Goal: Task Accomplishment & Management: Use online tool/utility

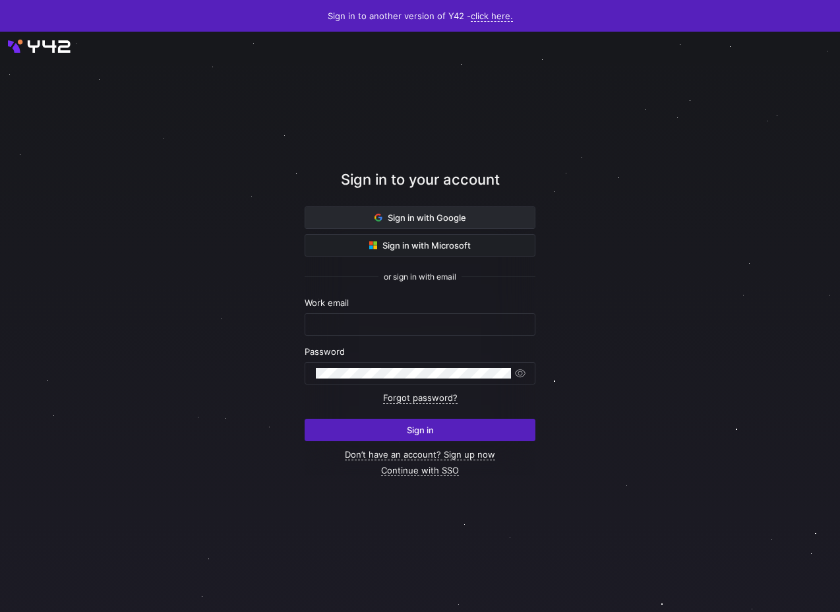
click at [338, 223] on span at bounding box center [419, 217] width 229 height 21
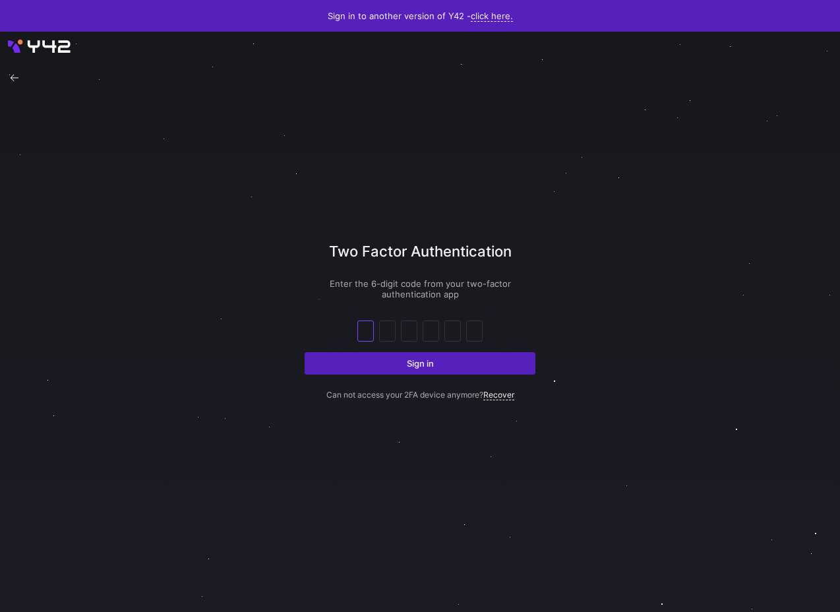
type input "2"
type input "8"
type input "3"
type input "0"
type input "9"
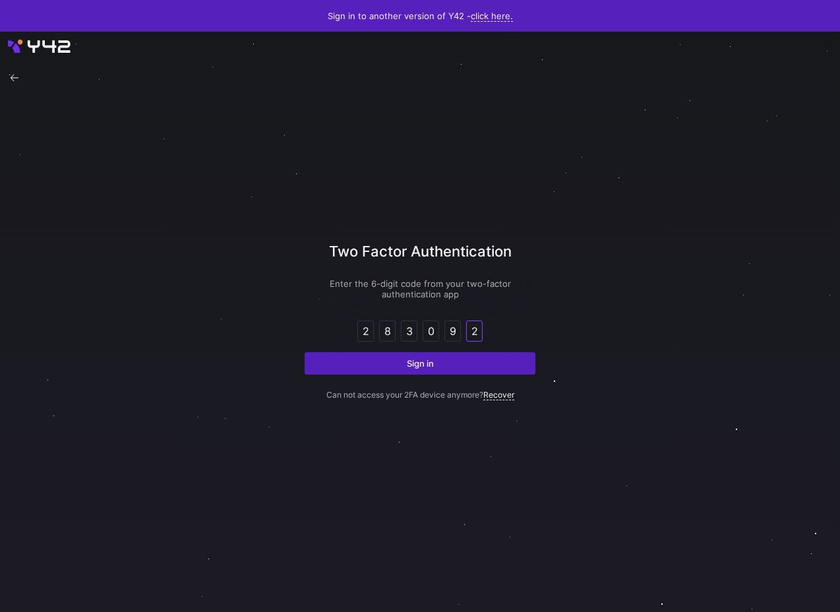
type input "2"
click at [305, 352] on button "Sign in" at bounding box center [420, 363] width 231 height 22
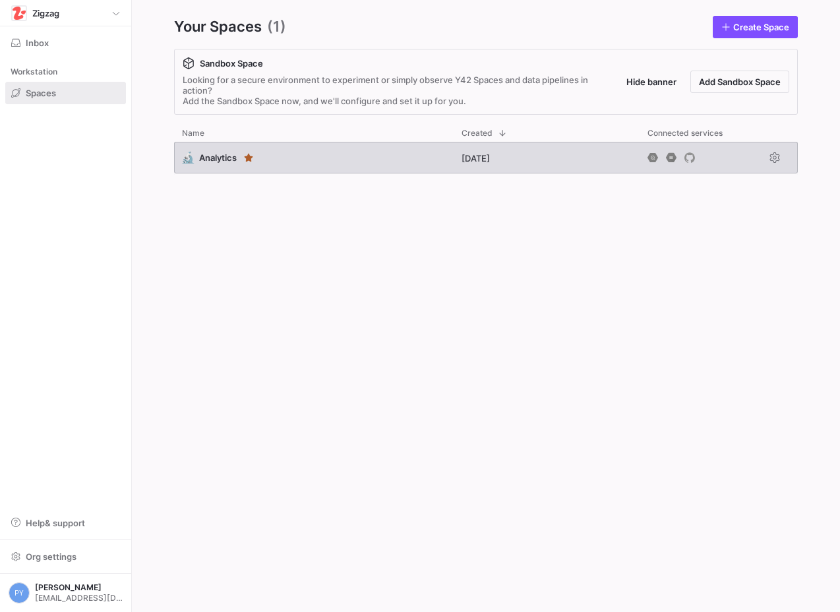
click at [322, 152] on div "🔬 Analytics" at bounding box center [314, 158] width 280 height 32
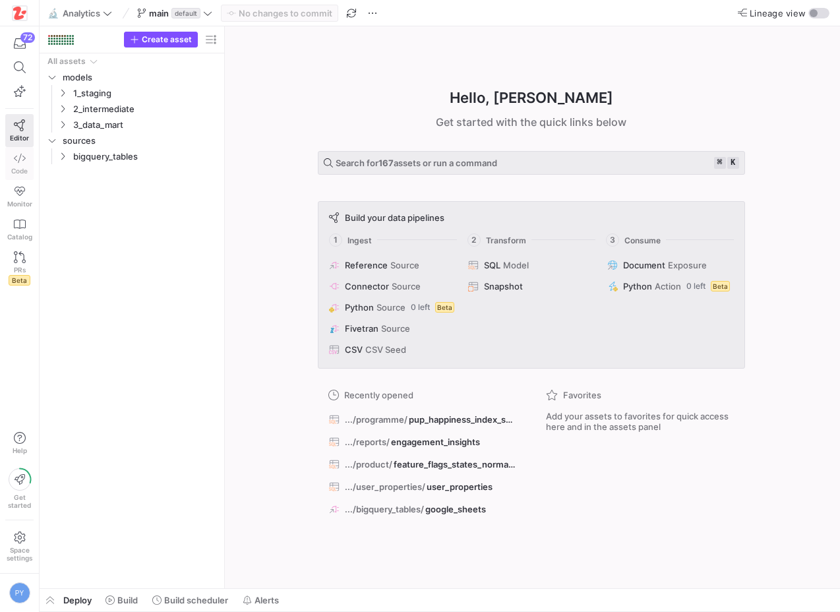
click at [20, 167] on span "Code" at bounding box center [19, 171] width 16 height 8
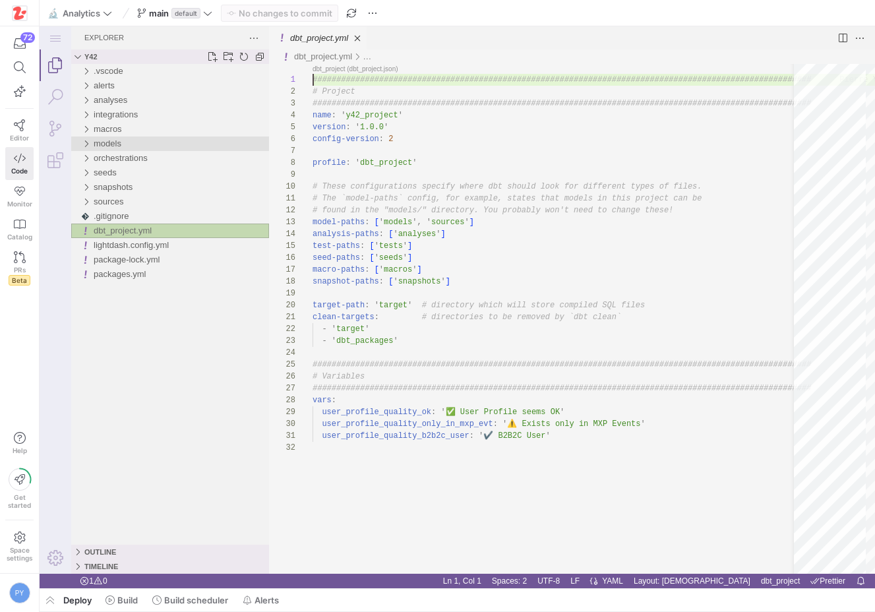
click at [121, 147] on span "models" at bounding box center [108, 143] width 28 height 10
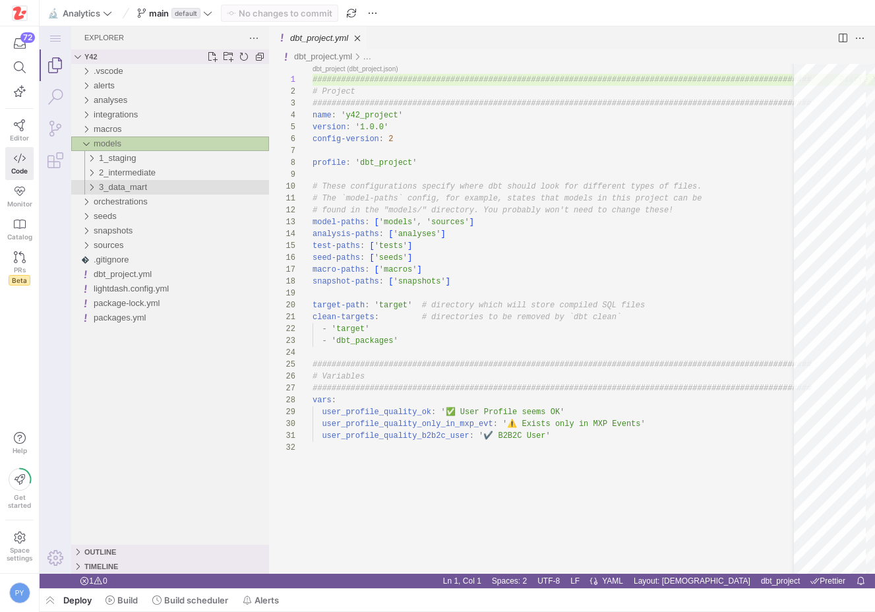
click at [124, 182] on span "3_data_mart" at bounding box center [123, 187] width 48 height 10
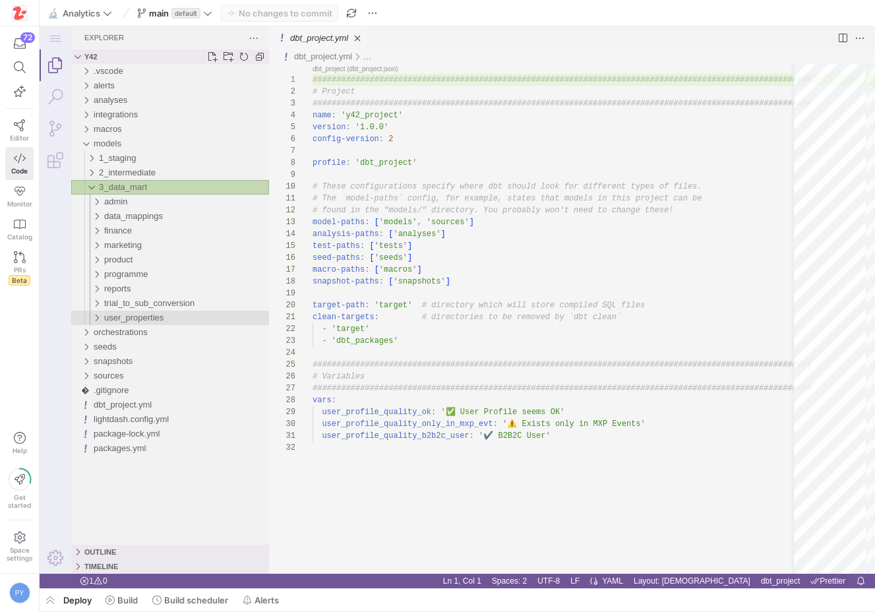
click at [144, 315] on span "user_properties" at bounding box center [133, 317] width 59 height 10
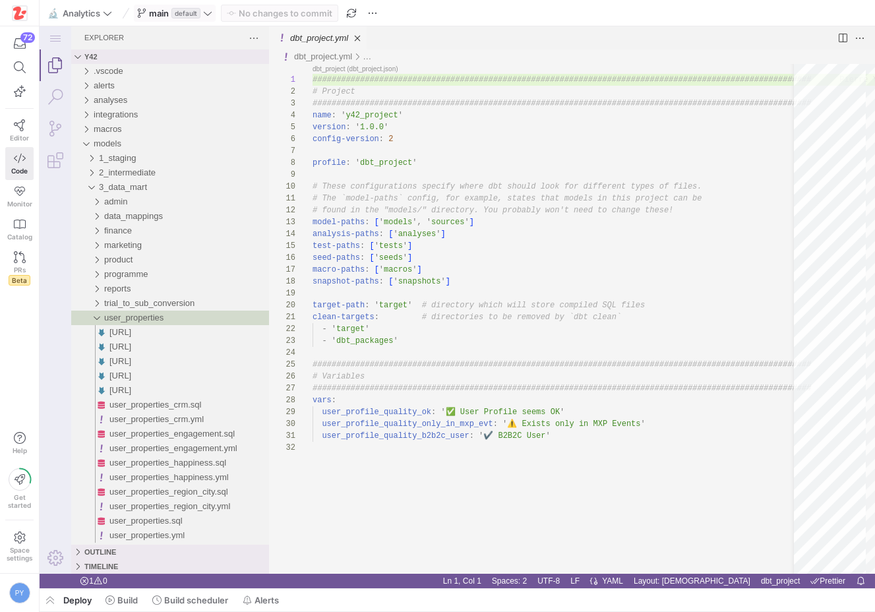
click at [207, 8] on span "main default" at bounding box center [174, 13] width 75 height 11
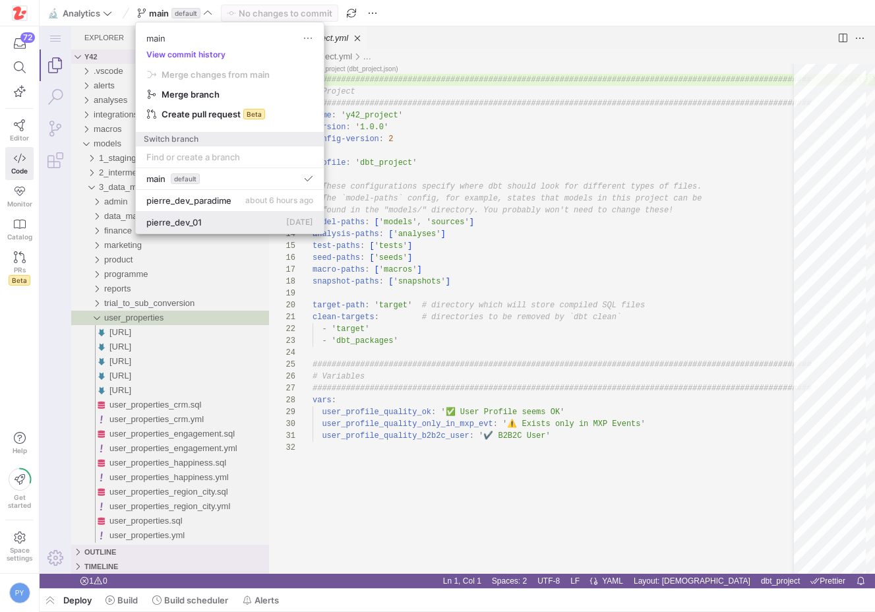
click at [172, 217] on span "pierre_dev_01" at bounding box center [173, 222] width 55 height 11
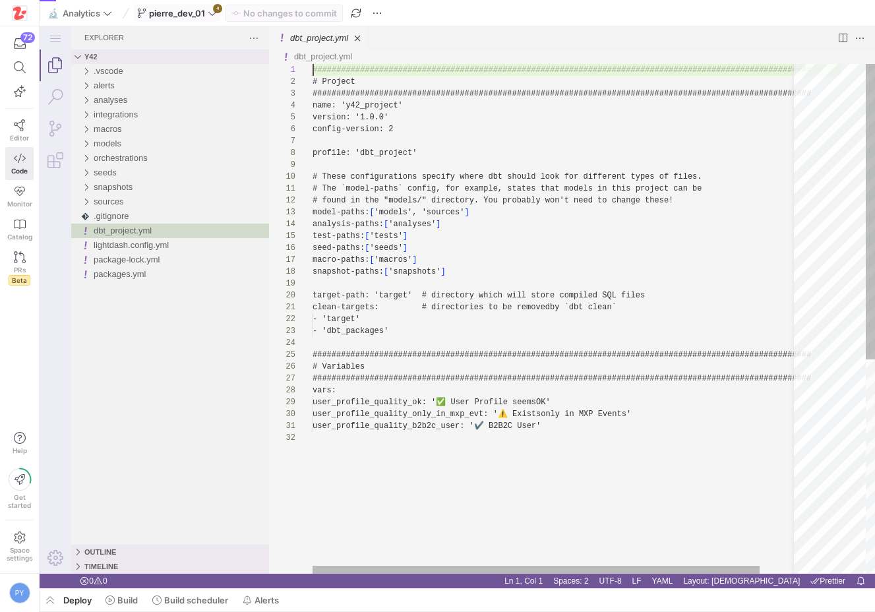
click at [214, 13] on icon at bounding box center [212, 13] width 9 height 9
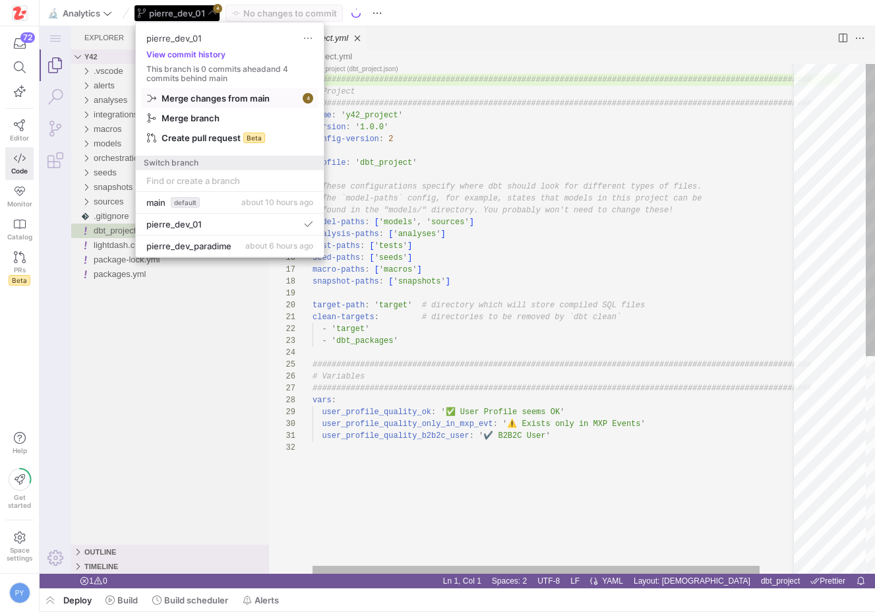
click at [214, 95] on span "Merge changes from main" at bounding box center [216, 98] width 108 height 11
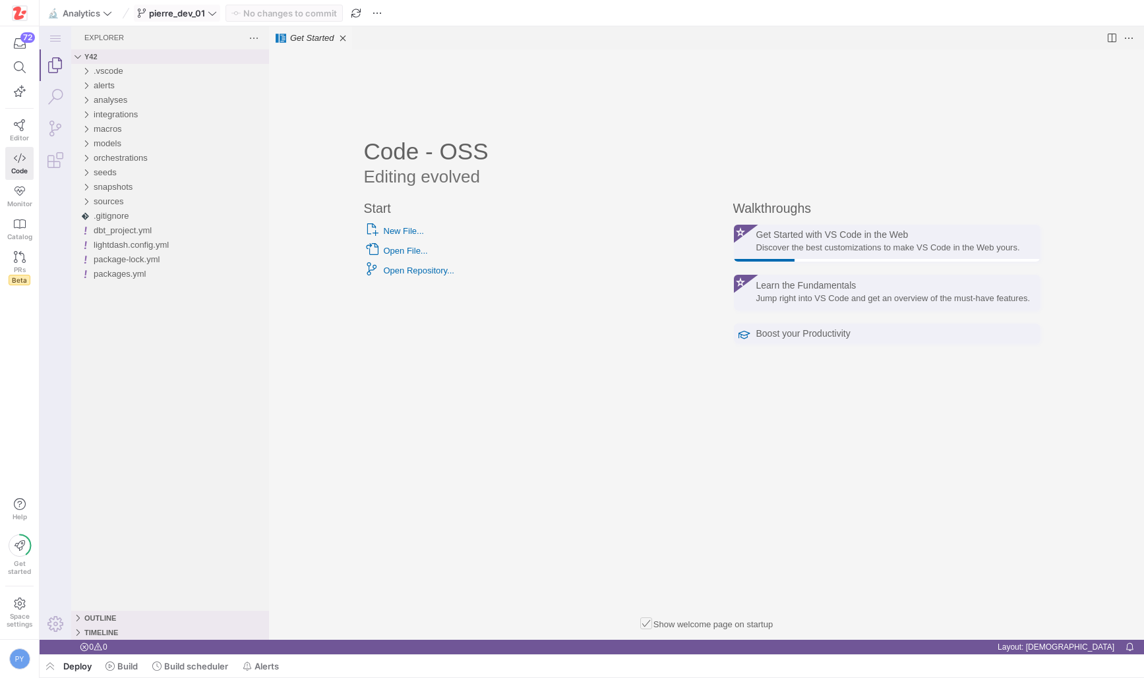
click at [557, 390] on div "Start New File... Open File... Open Repository... Recent You have no recent fol…" at bounding box center [522, 409] width 316 height 417
click at [507, 452] on div "Start New File... Open File... Open Repository... Recent You have no recent fol…" at bounding box center [522, 409] width 316 height 417
click at [126, 142] on div "models" at bounding box center [181, 143] width 175 height 15
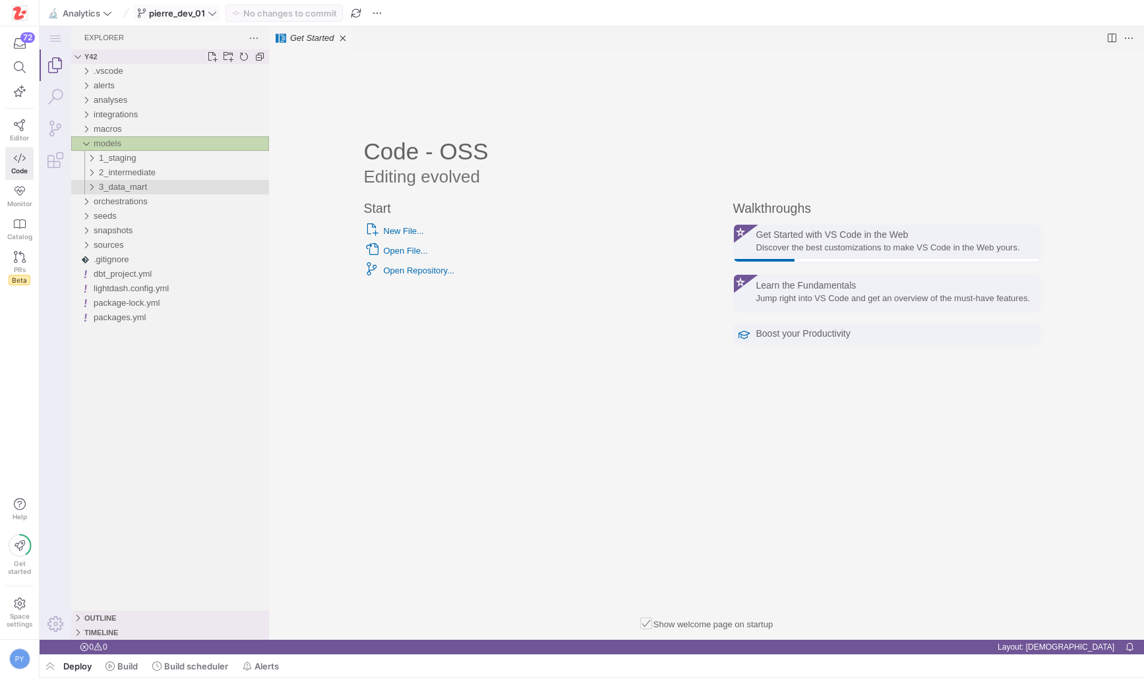
click at [147, 185] on span "3_data_mart" at bounding box center [123, 187] width 48 height 10
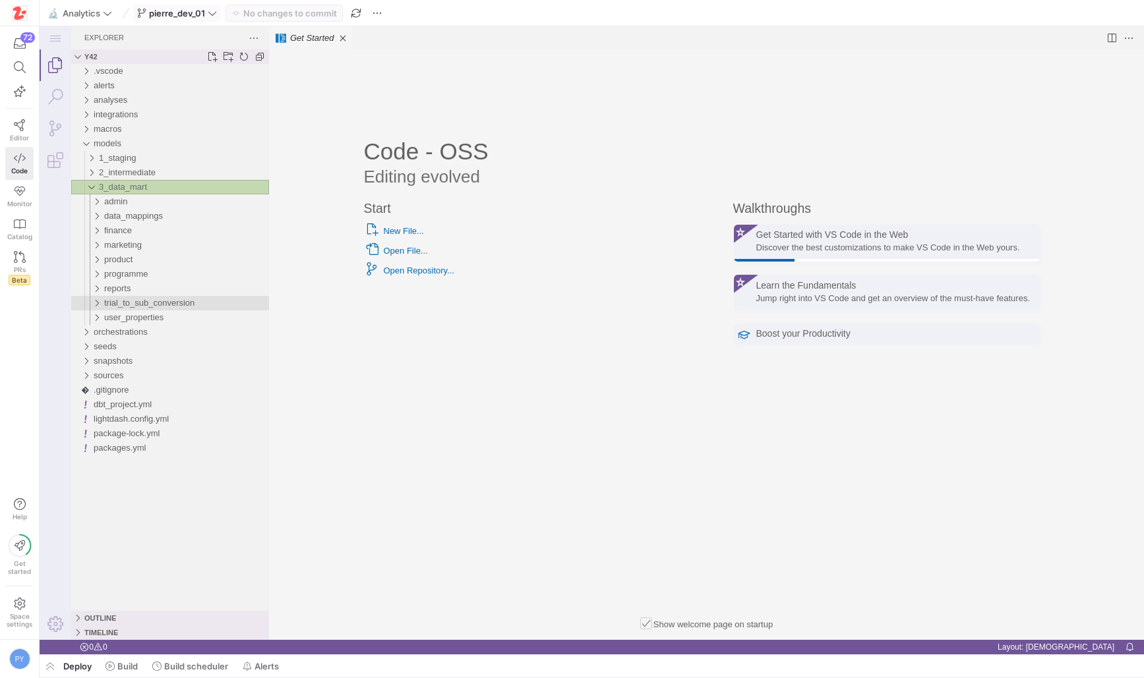
click at [142, 309] on div "trial_to_sub_conversion" at bounding box center [186, 303] width 165 height 15
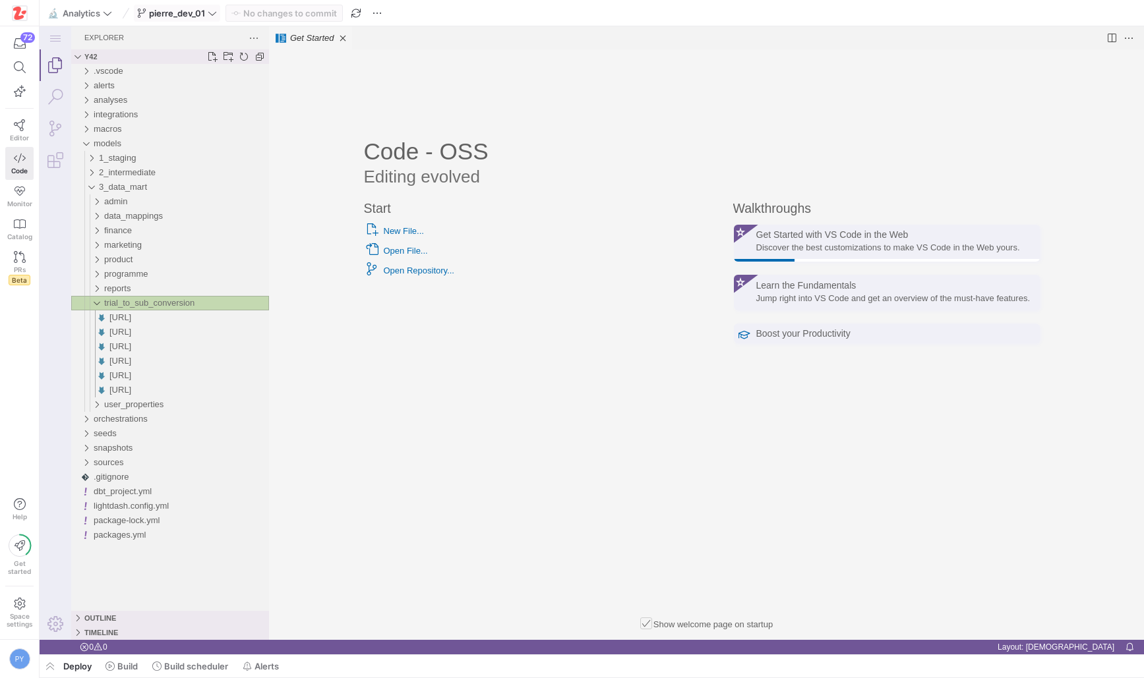
click at [143, 303] on span "trial_to_sub_conversion" at bounding box center [149, 303] width 90 height 10
click at [143, 314] on span "user_properties" at bounding box center [133, 317] width 59 height 10
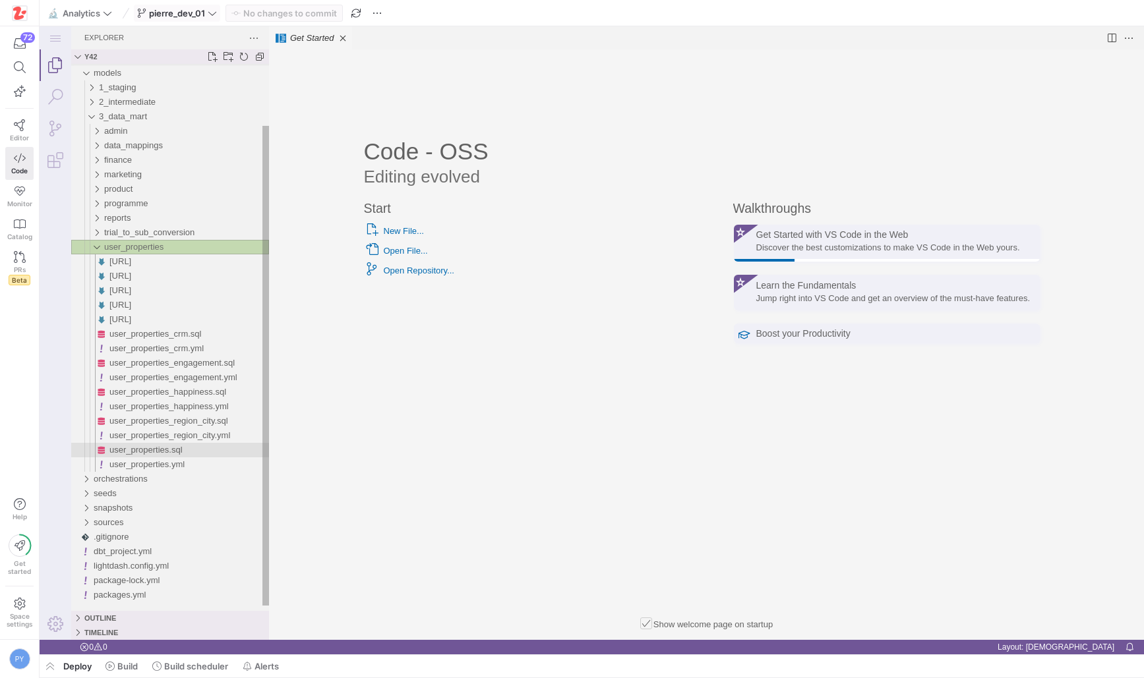
click at [171, 451] on span "user_properties.sql" at bounding box center [145, 450] width 73 height 10
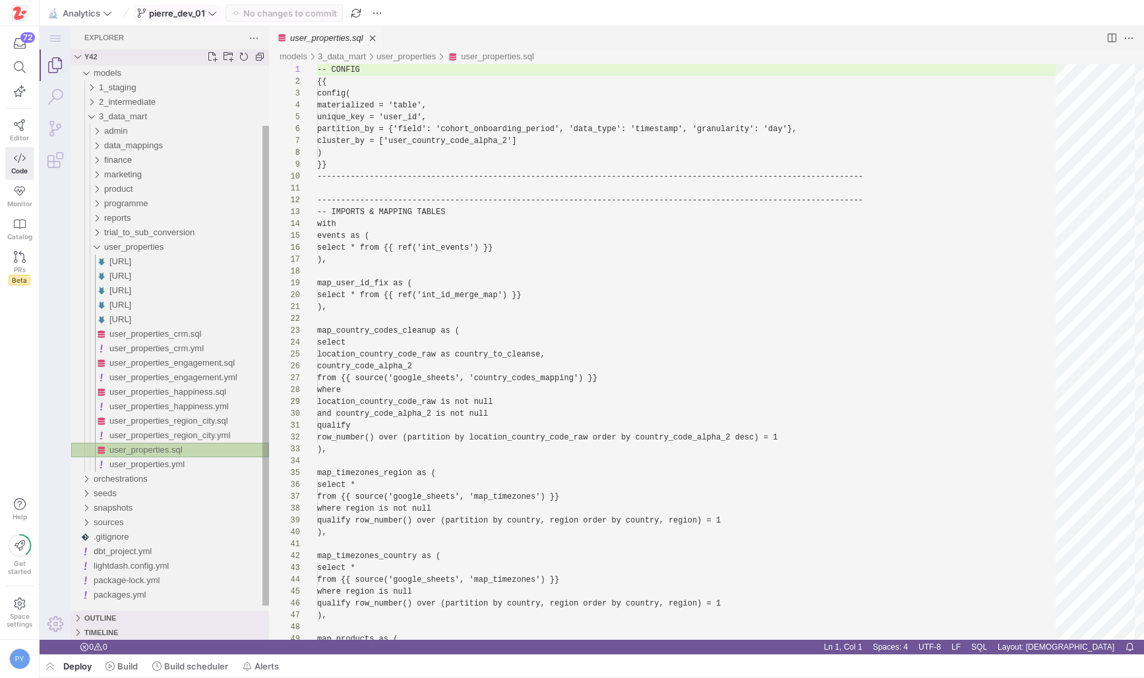
click at [171, 451] on span "user_properties.sql" at bounding box center [145, 450] width 73 height 10
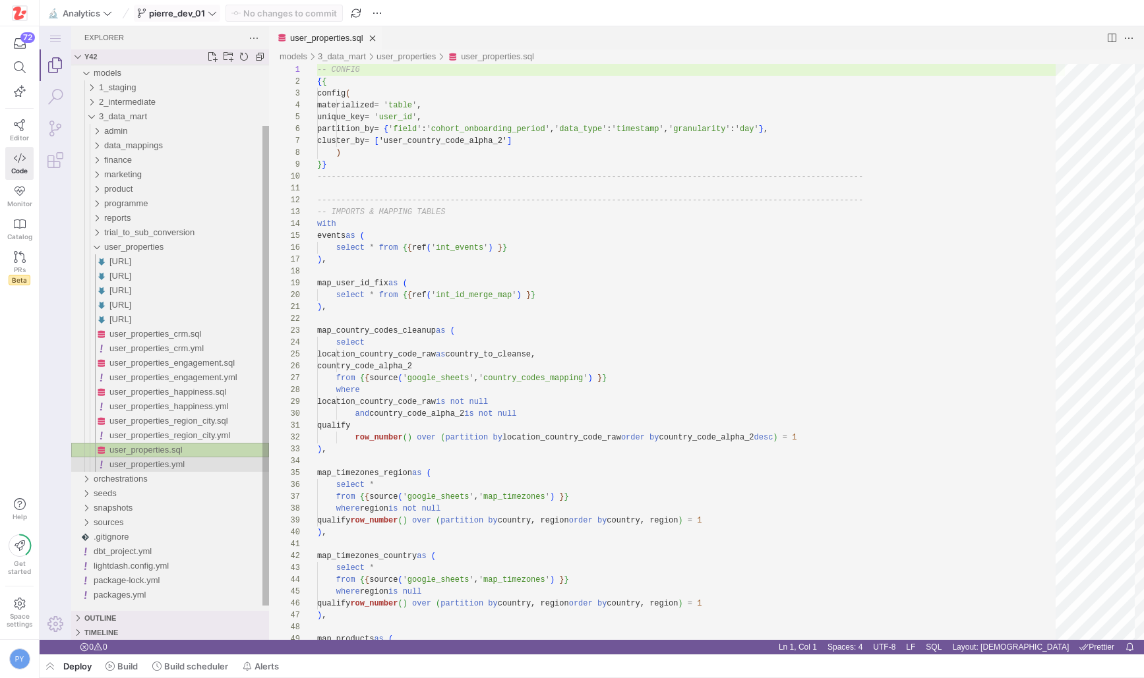
click at [170, 459] on span "user_properties.yml" at bounding box center [146, 464] width 75 height 10
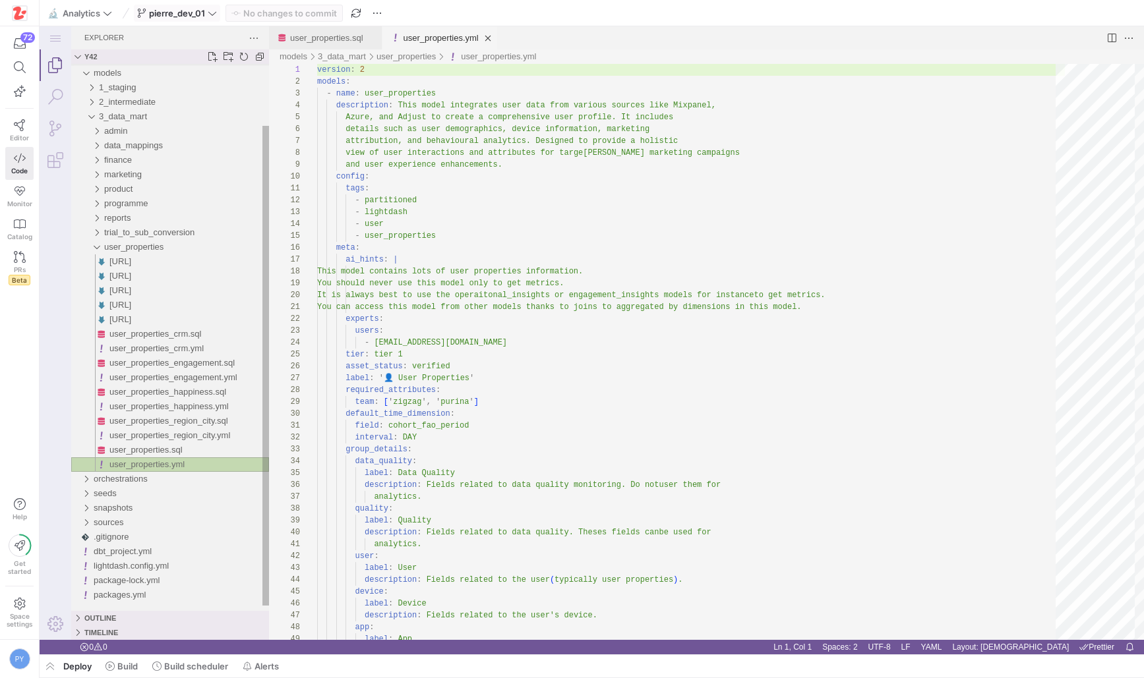
scroll to position [119, 0]
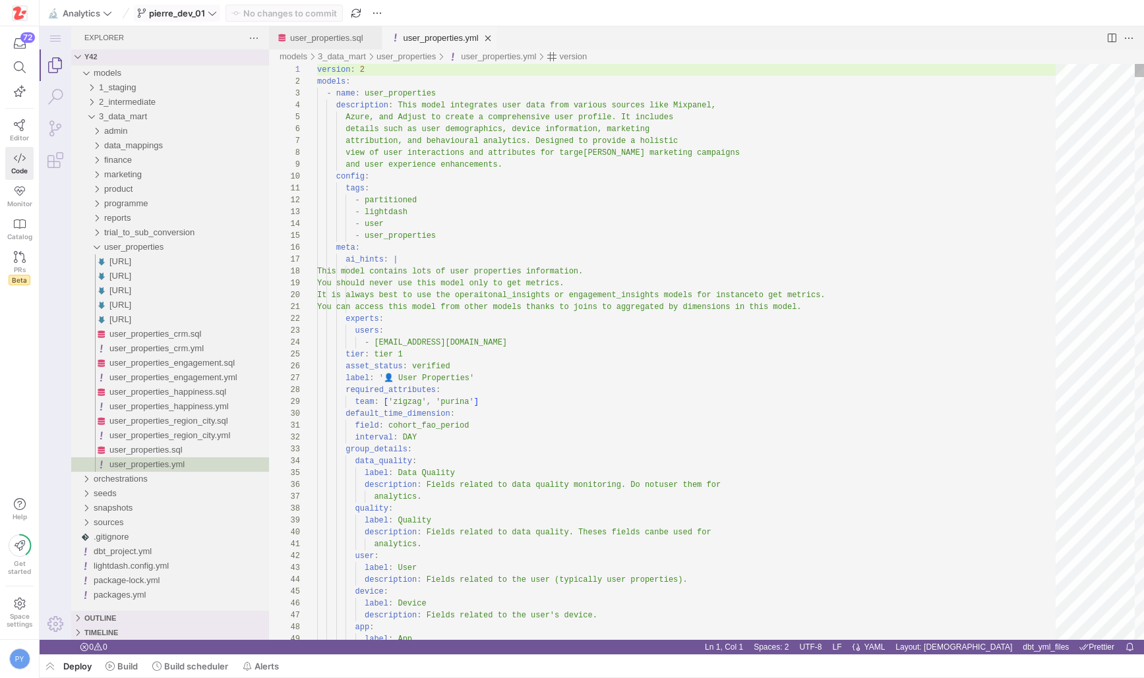
type textarea "tags: - partitioned - lightdash - user - user_properties meta: ai_hints: | This…"
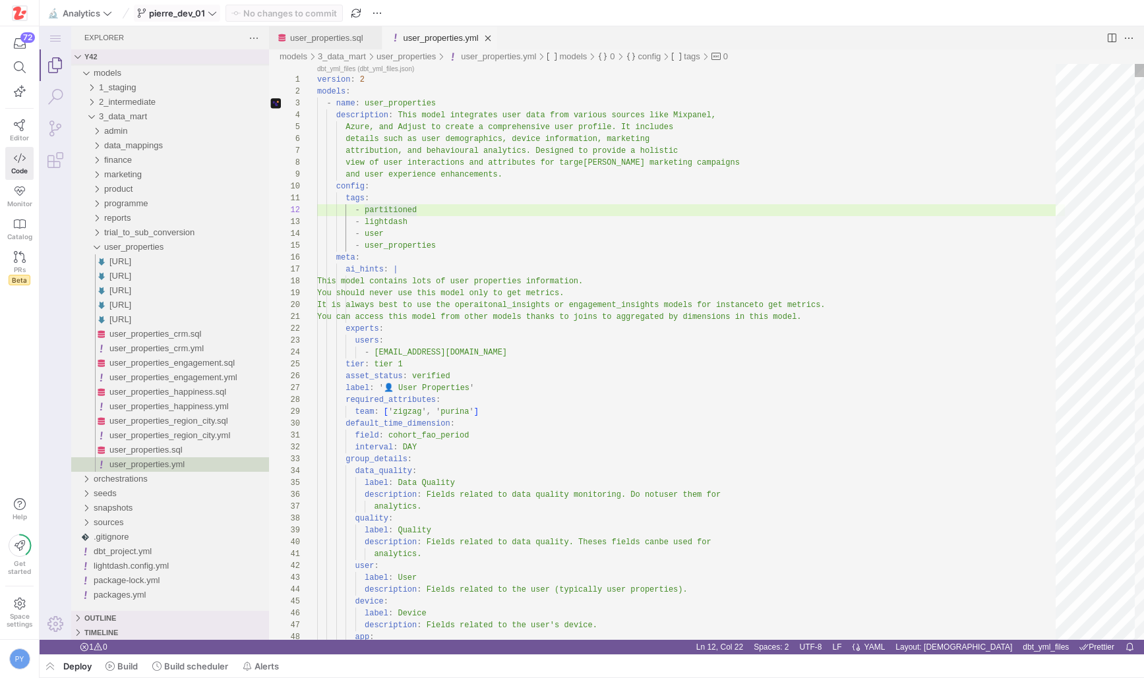
select select "selection"
select select "alt"
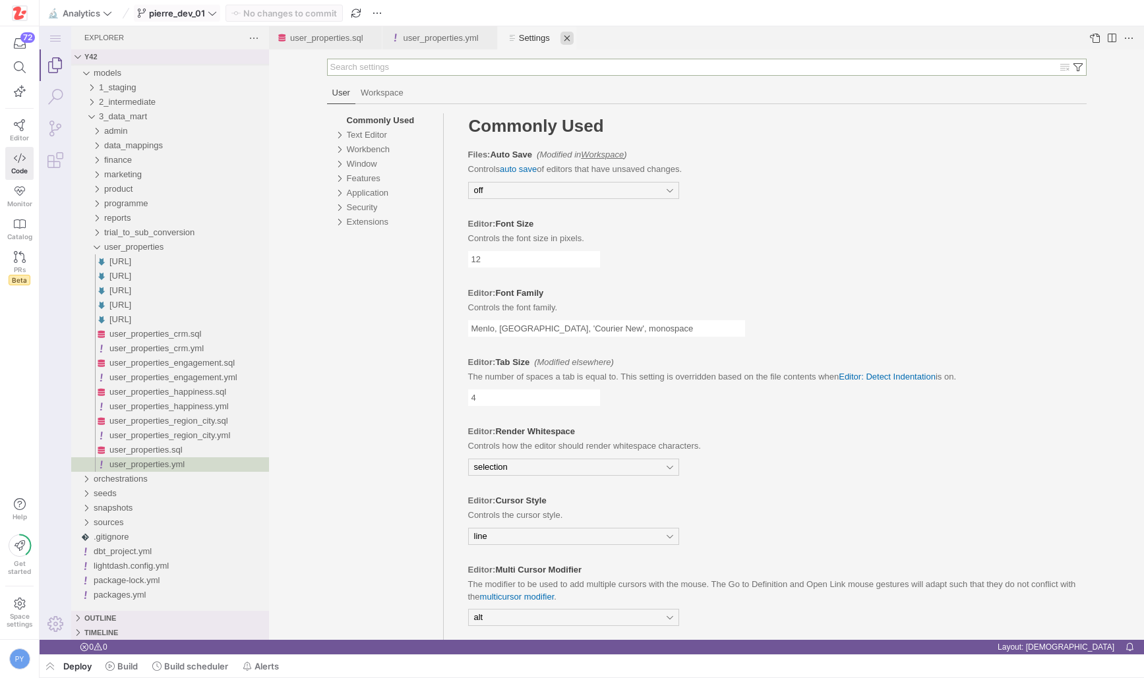
click at [574, 38] on link "Close (⌘W)" at bounding box center [566, 38] width 13 height 13
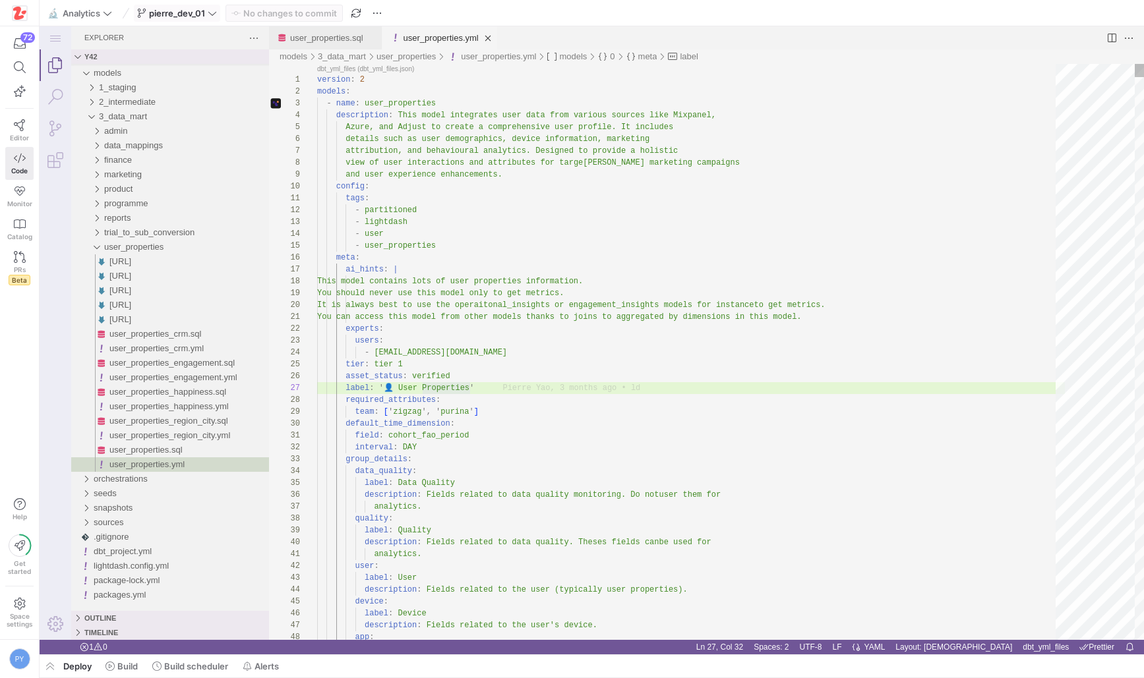
type textarea "version: 2 models: - name: user_properties description: This model integrates u…"
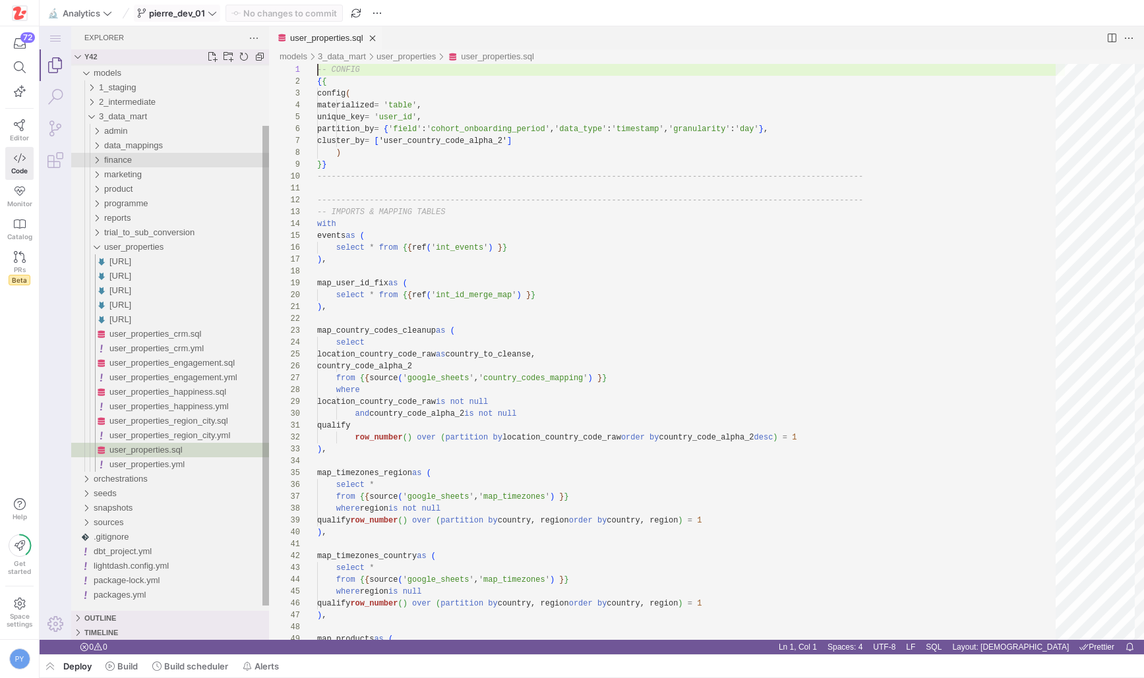
scroll to position [0, 0]
click at [148, 460] on span "user_properties.yml" at bounding box center [146, 464] width 75 height 10
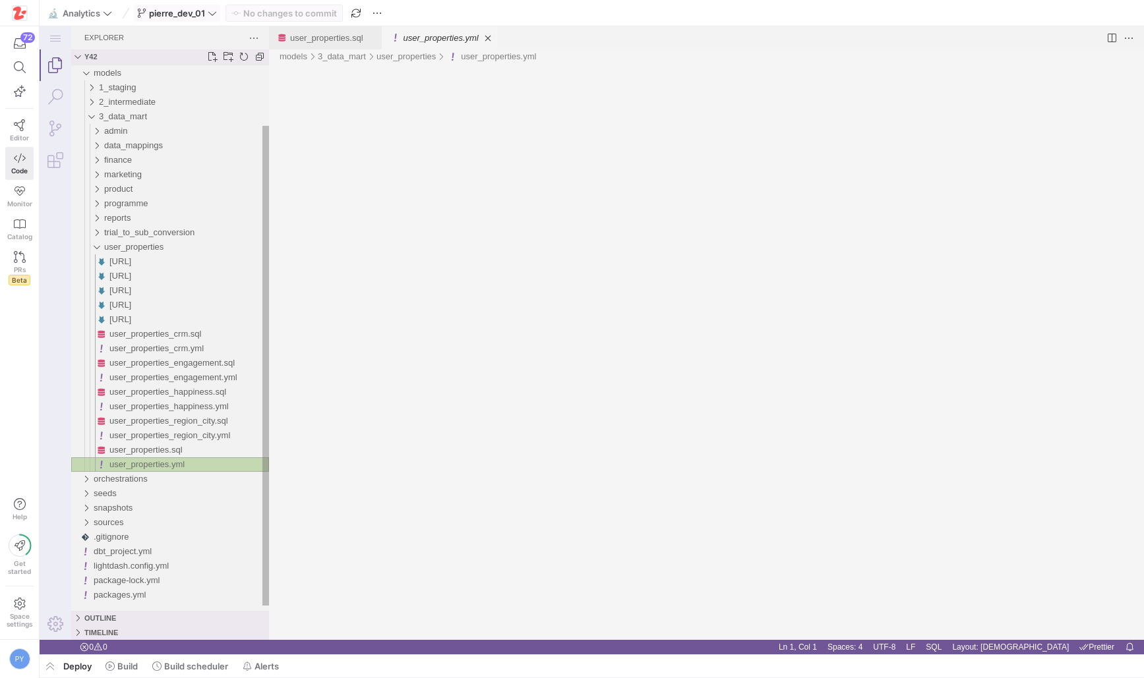
click at [148, 460] on span "user_properties.yml" at bounding box center [146, 464] width 75 height 10
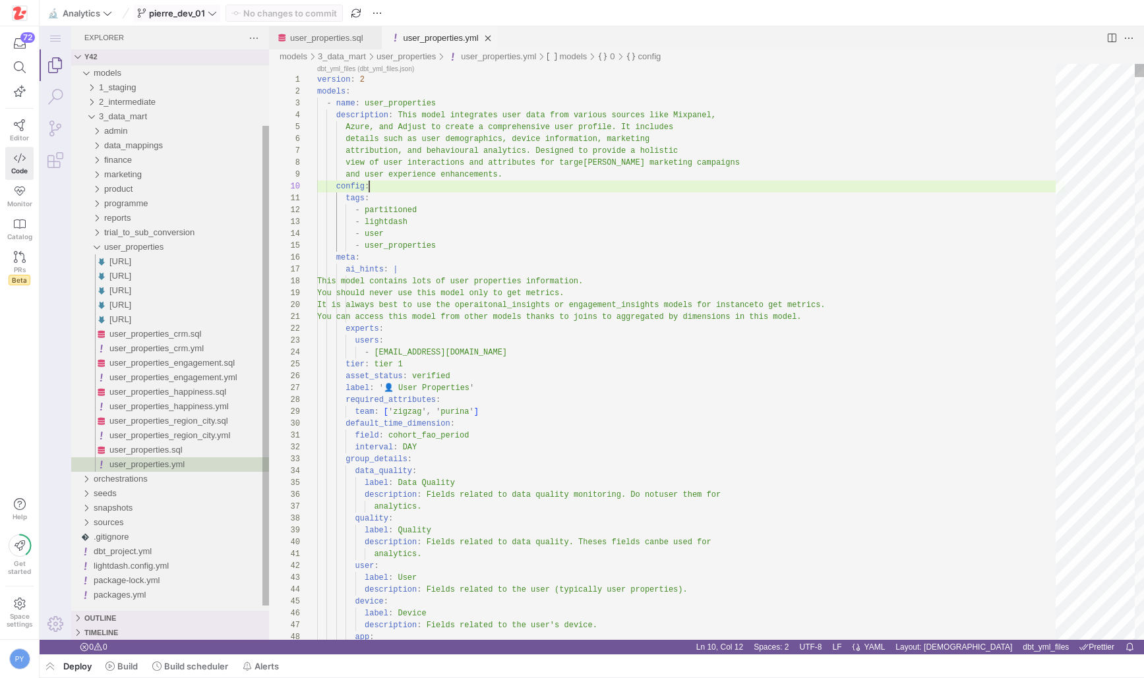
scroll to position [107, 52]
type textarea "tags: - partitioned - lightdash - user - user_properties meta: ai_hints: | This…"
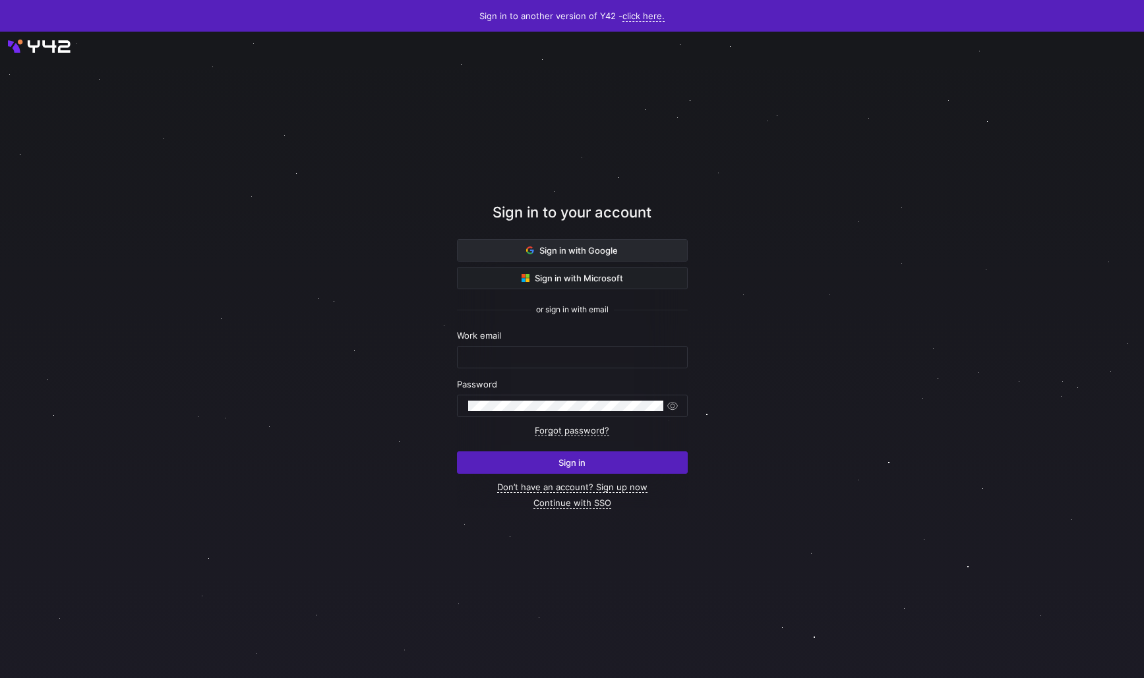
click at [488, 250] on span at bounding box center [571, 250] width 229 height 21
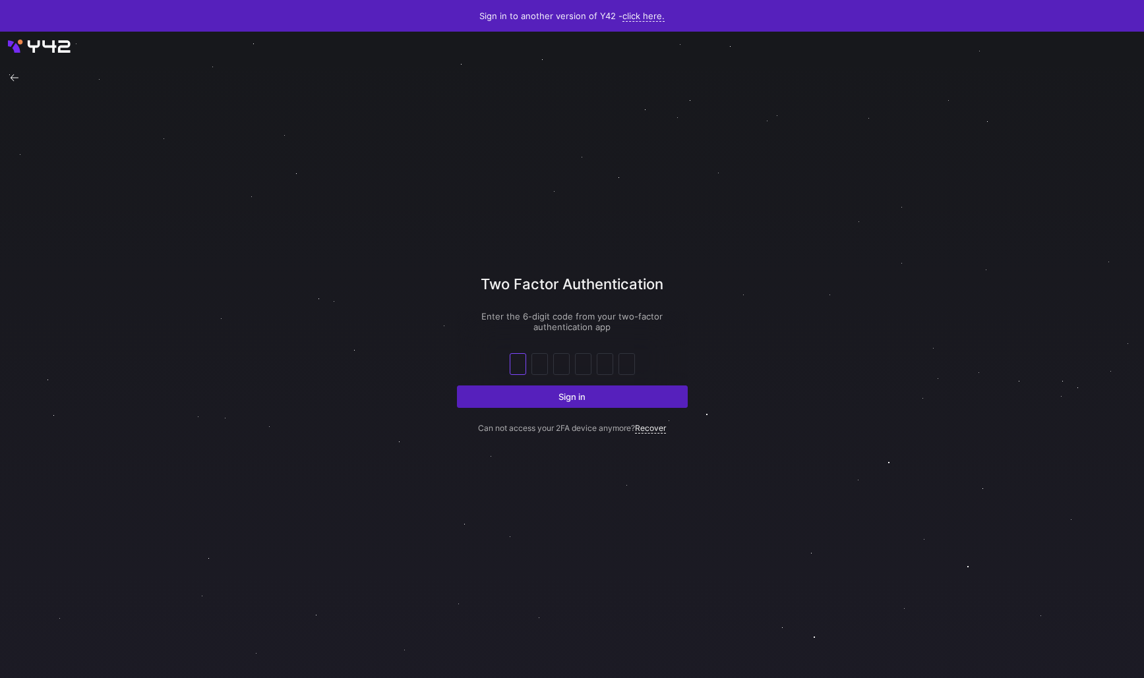
type input "9"
type input "2"
type input "6"
type input "9"
type input "0"
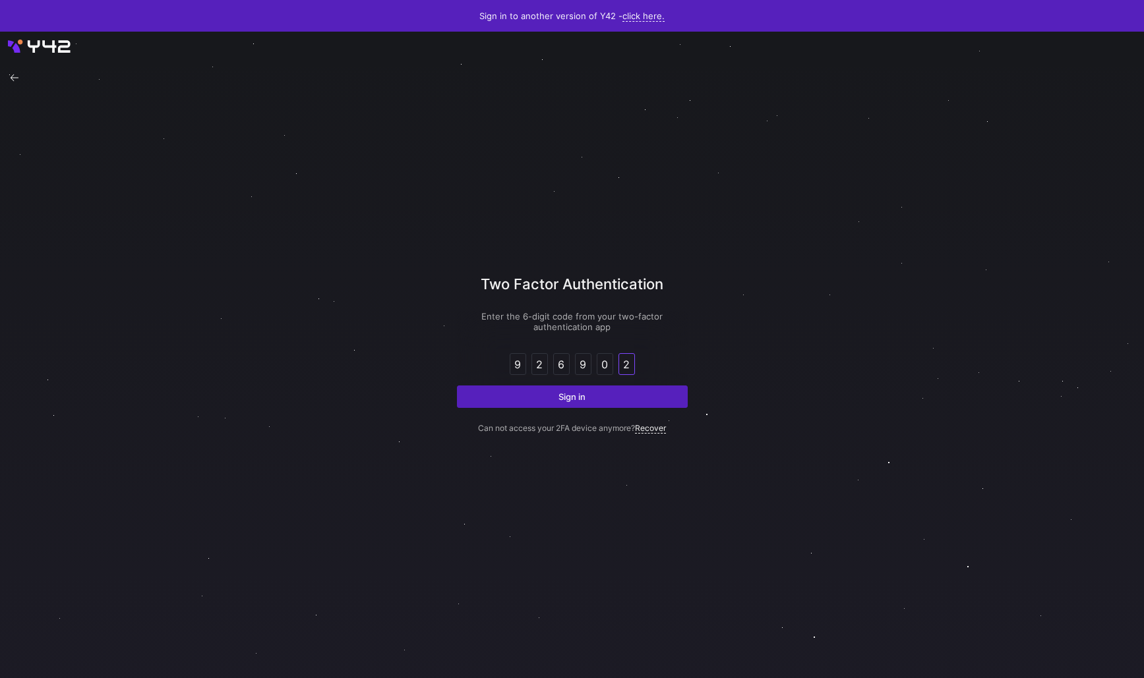
type input "2"
click at [457, 386] on button "Sign in" at bounding box center [572, 397] width 231 height 22
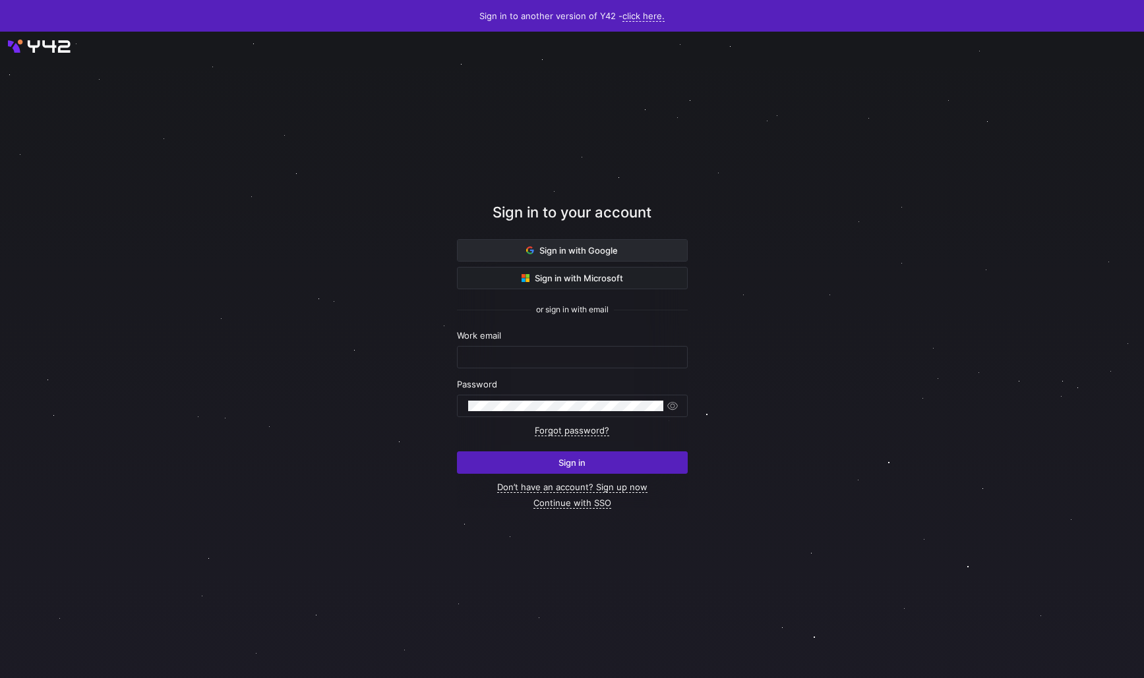
click at [655, 252] on span at bounding box center [571, 250] width 229 height 21
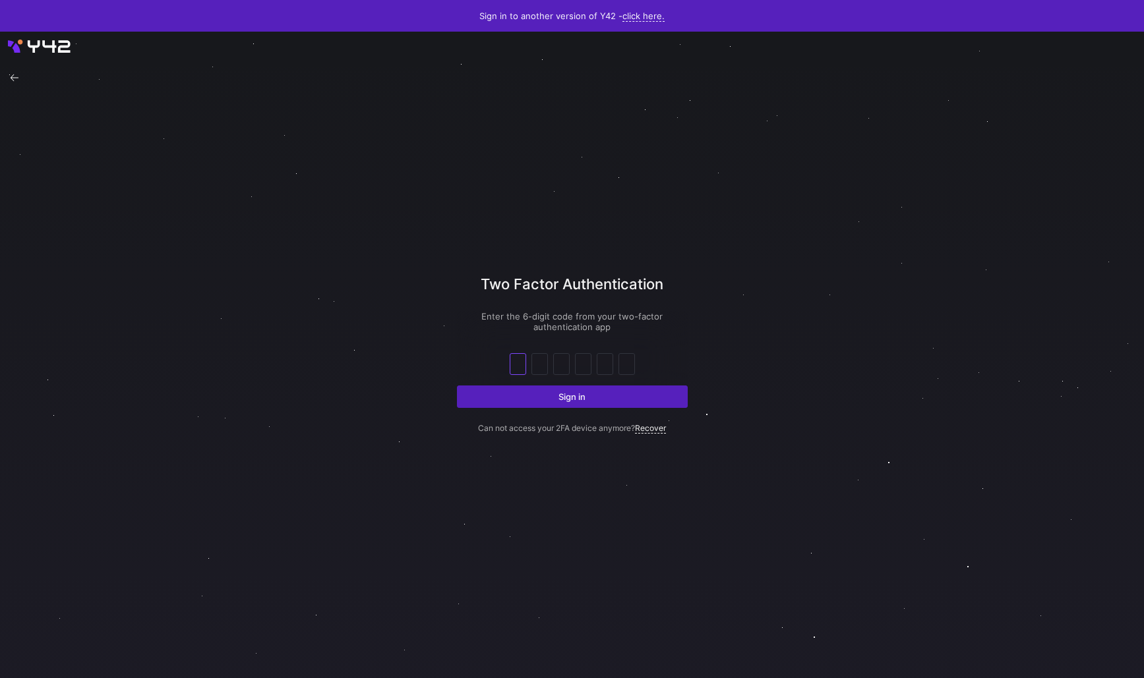
type input "9"
type input "2"
type input "6"
type input "9"
type input "0"
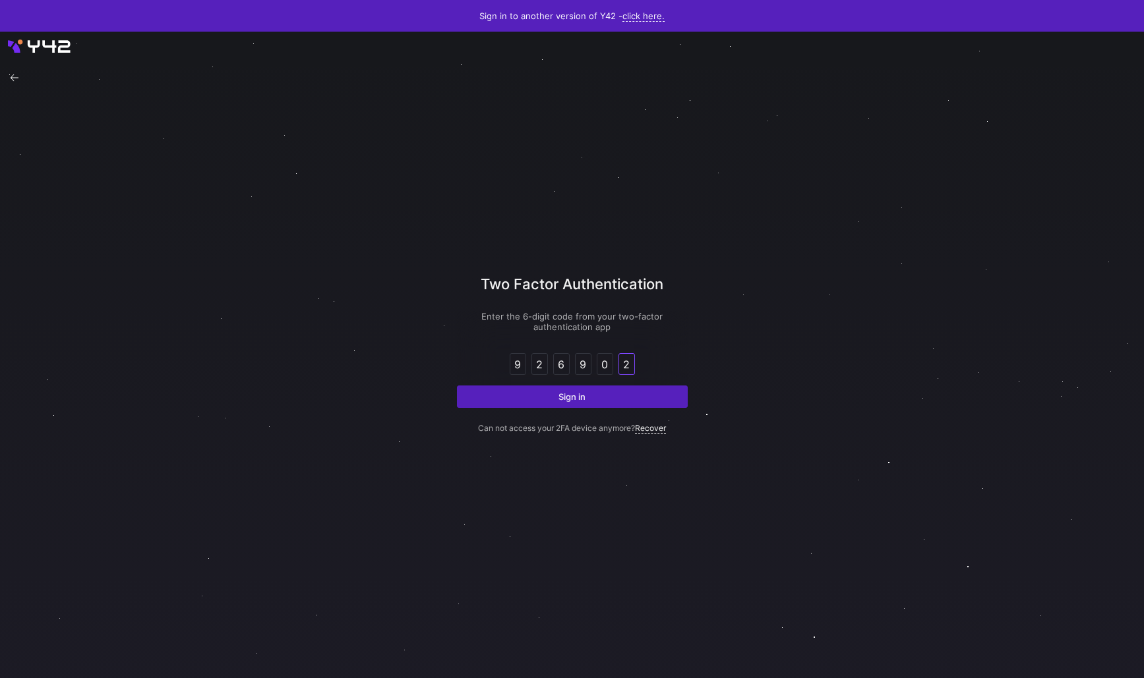
type input "2"
click at [457, 386] on button "Sign in" at bounding box center [572, 397] width 231 height 22
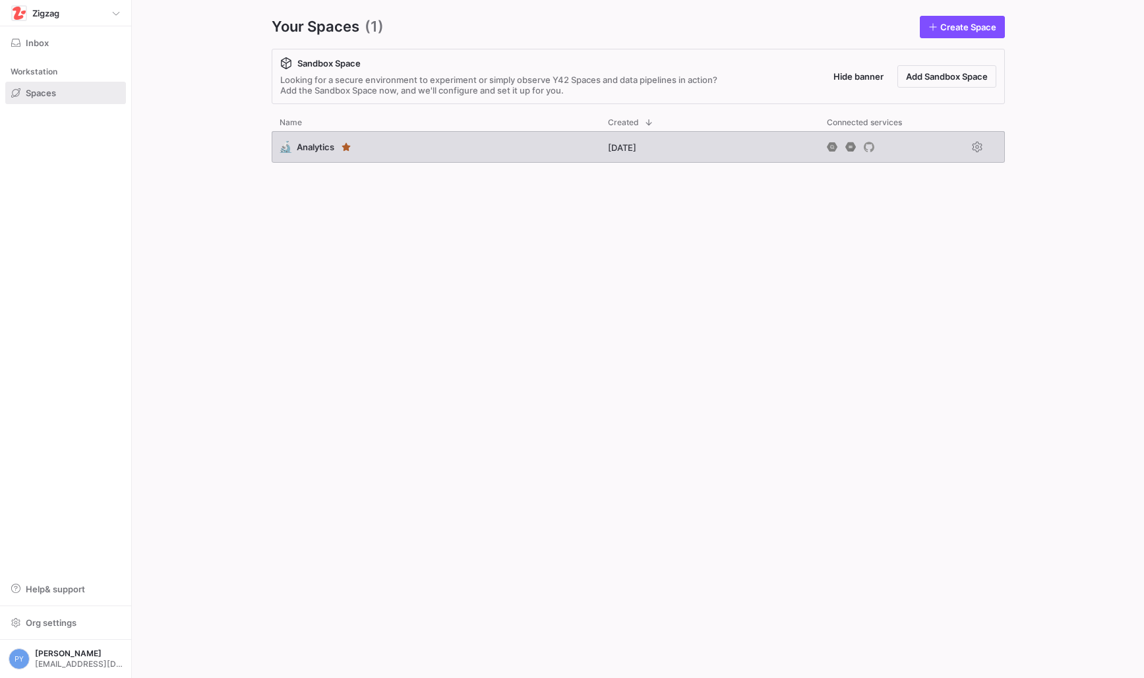
click at [463, 145] on div "🔬 Analytics" at bounding box center [436, 147] width 328 height 32
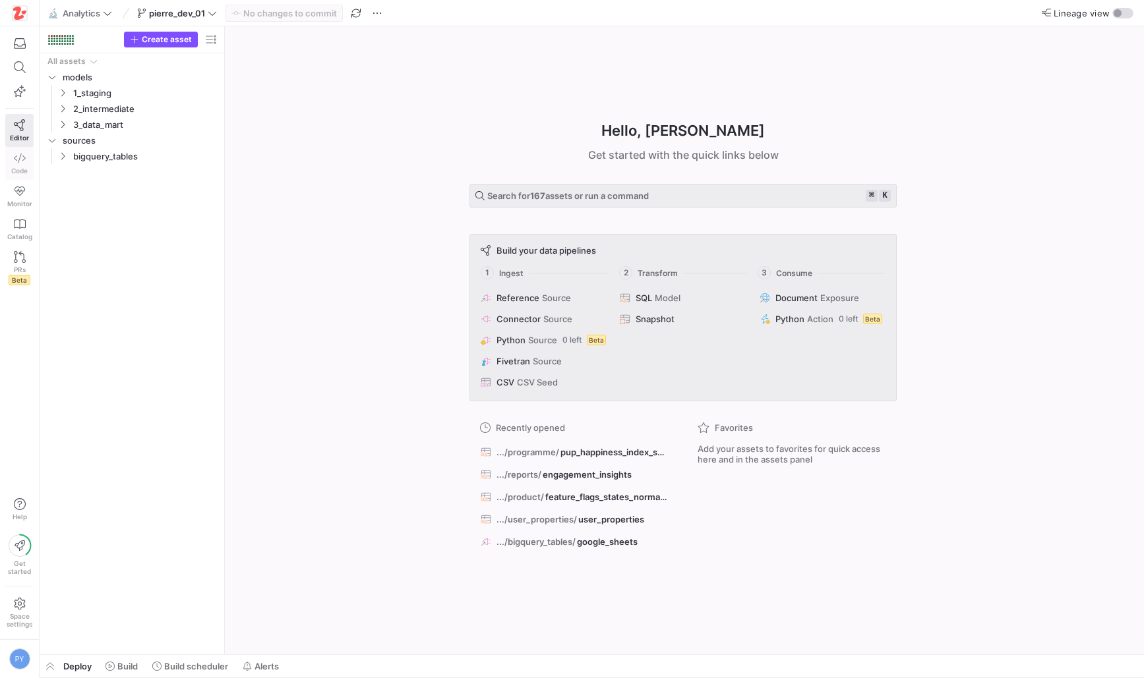
click at [19, 162] on icon at bounding box center [20, 158] width 12 height 12
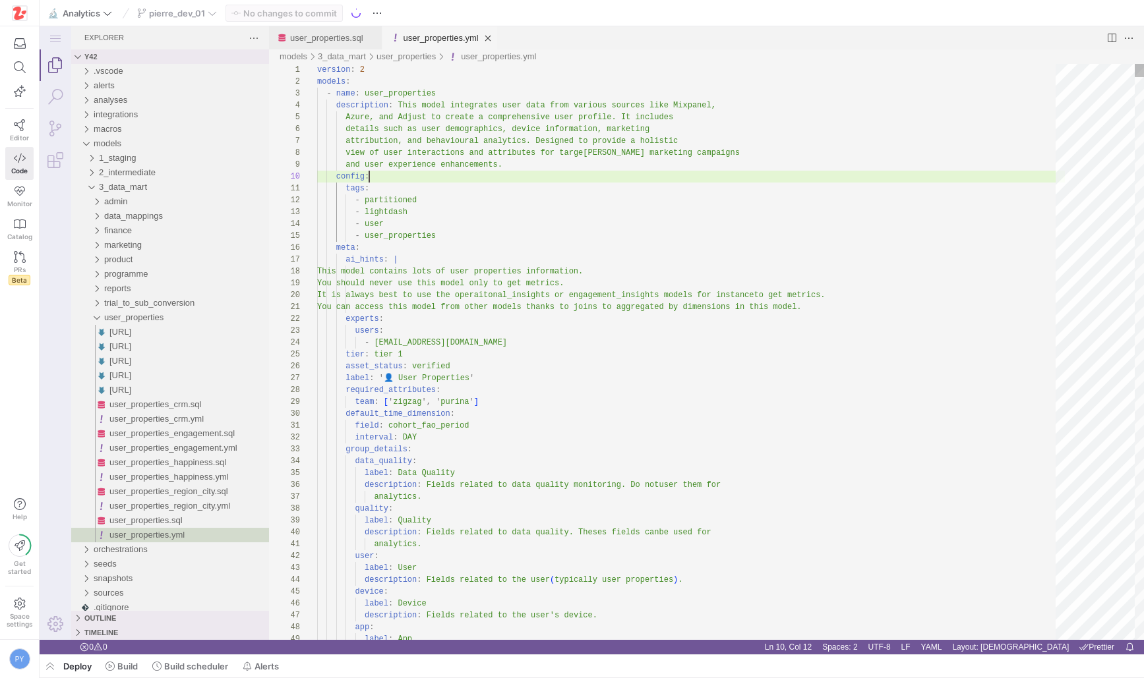
scroll to position [107, 52]
click at [47, 666] on span "button" at bounding box center [50, 666] width 21 height 22
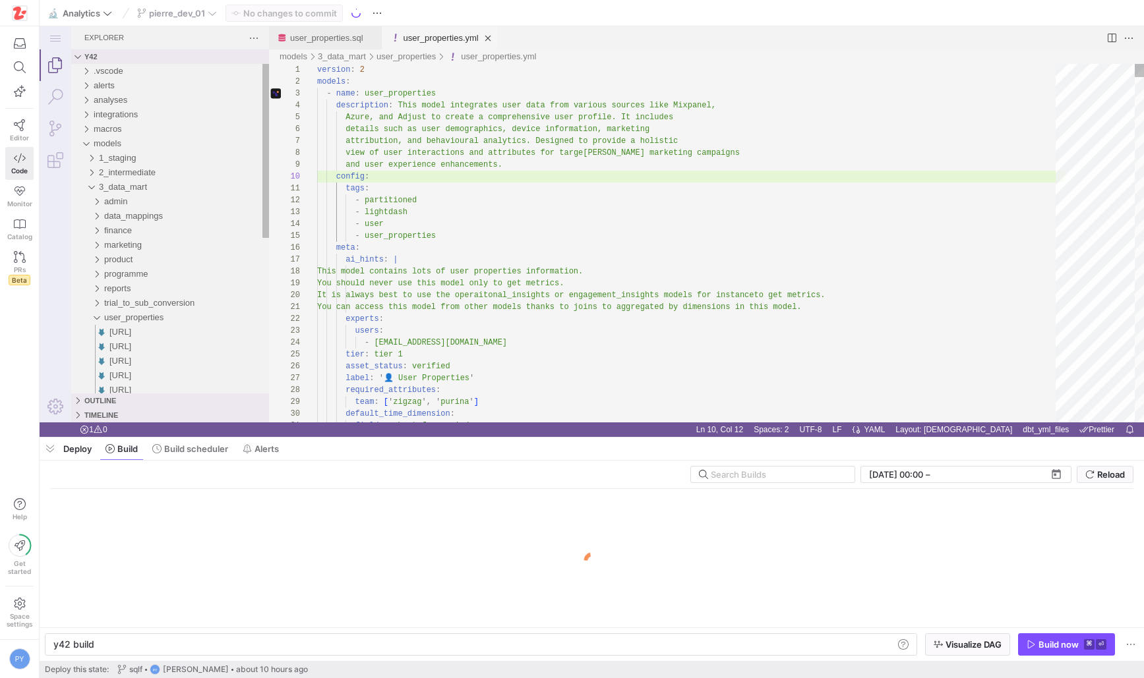
scroll to position [0, 40]
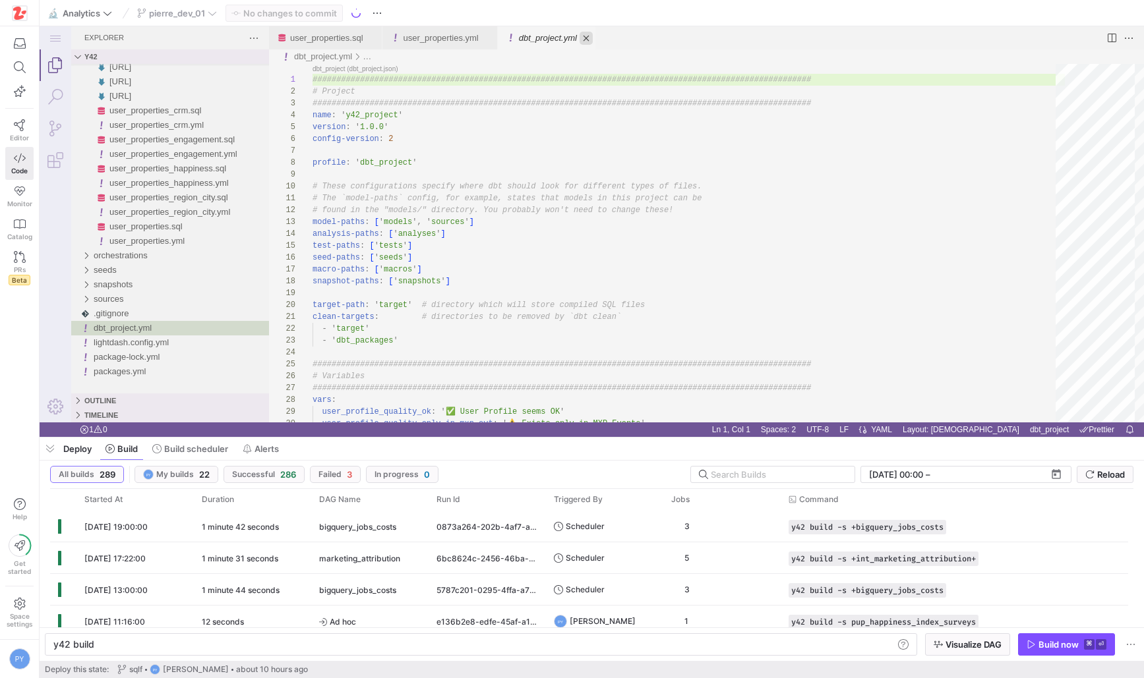
click at [593, 34] on link "Close (⌘W)" at bounding box center [585, 38] width 13 height 13
type textarea "y42 build -s user_properties"
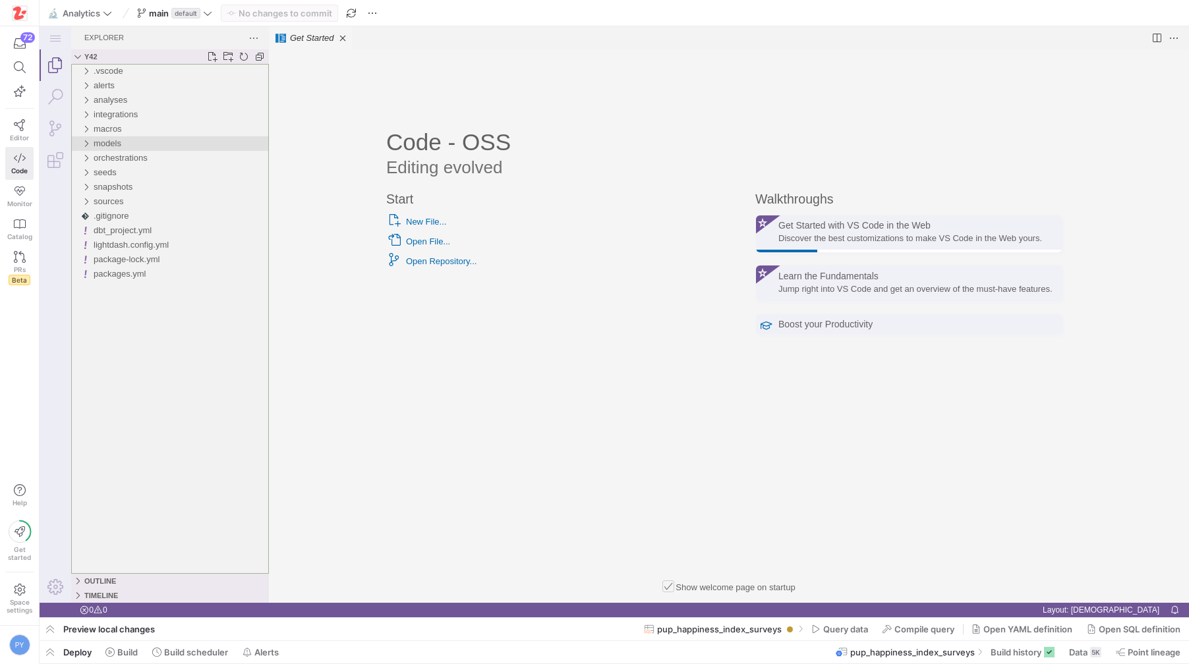
click at [121, 142] on span "models" at bounding box center [108, 143] width 28 height 10
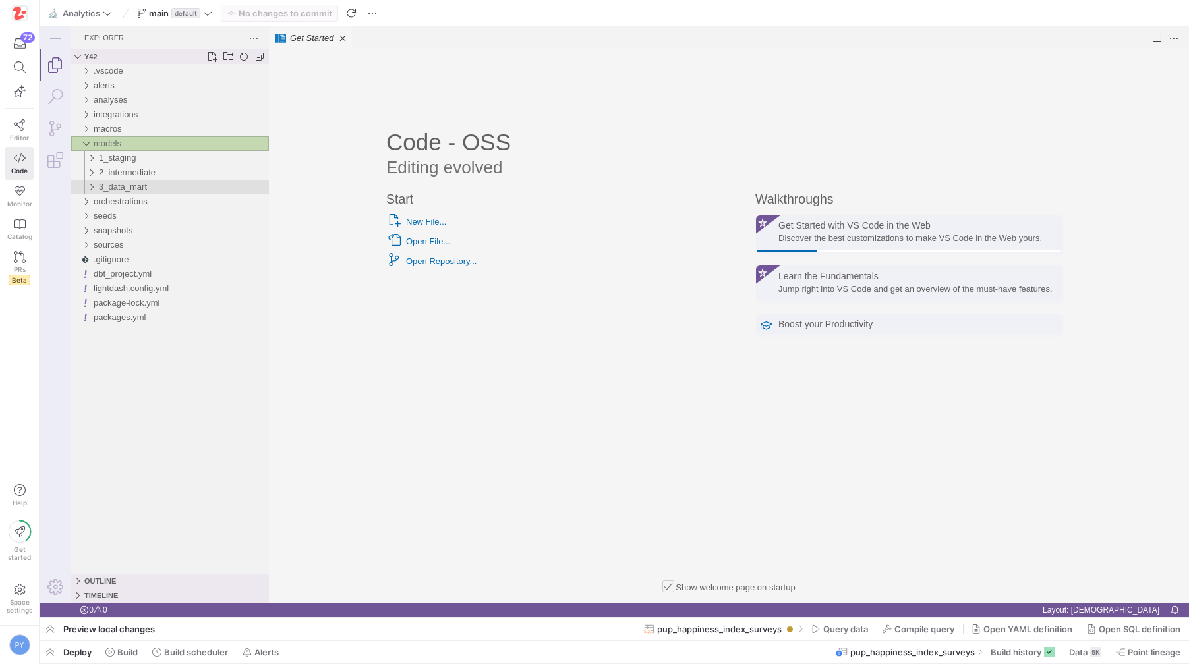
click at [139, 191] on span "3_data_mart" at bounding box center [123, 187] width 48 height 10
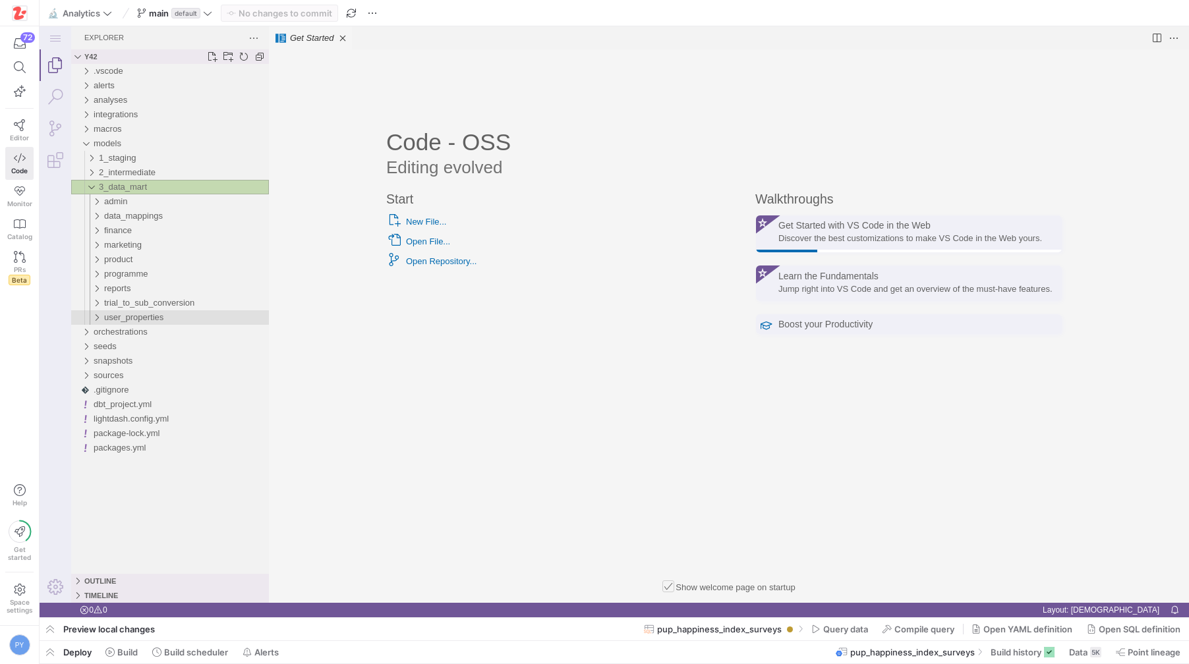
click at [140, 317] on span "user_properties" at bounding box center [133, 317] width 59 height 10
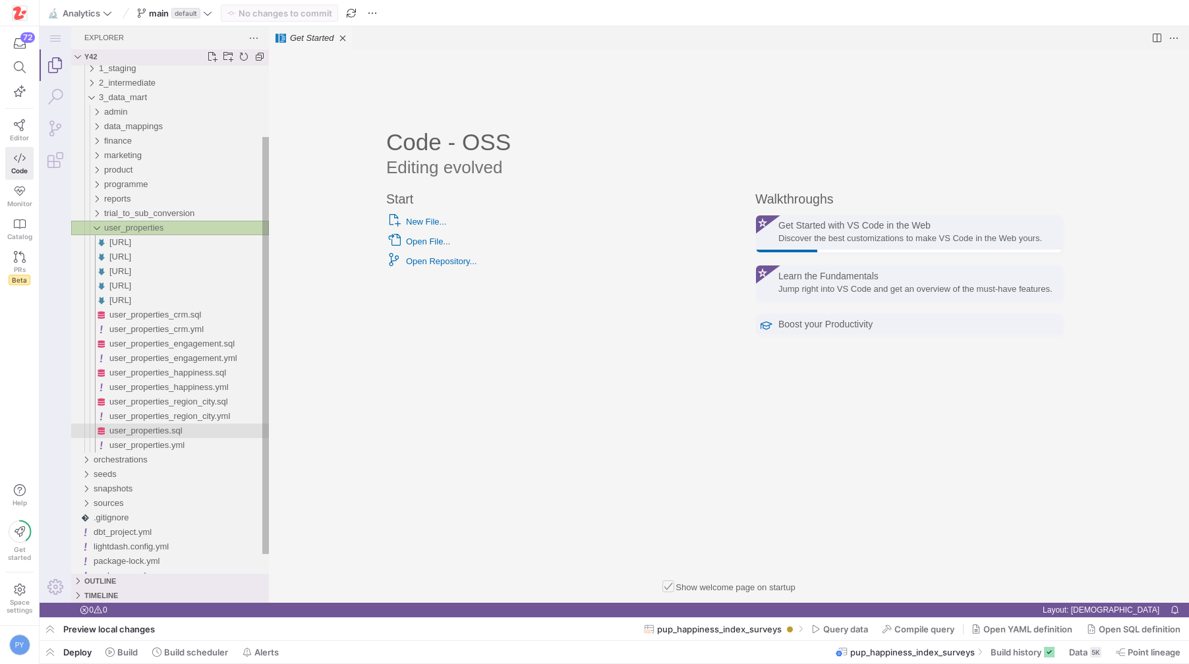
click at [145, 430] on span "user_properties.sql" at bounding box center [145, 431] width 73 height 10
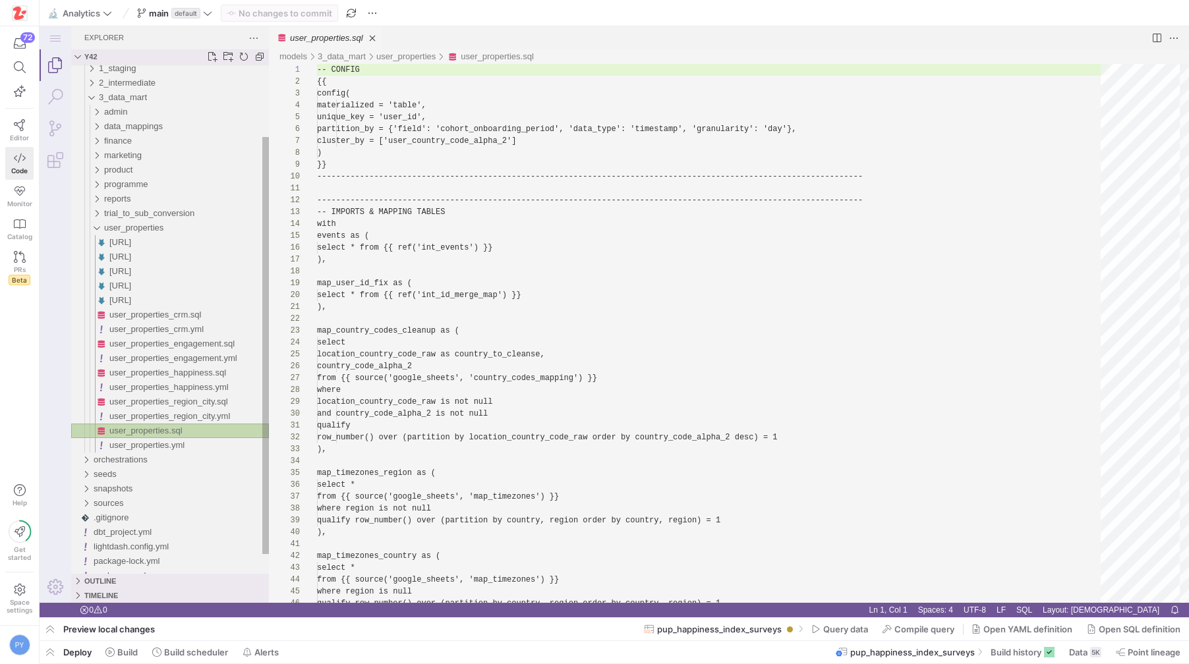
click at [145, 430] on span "user_properties.sql" at bounding box center [145, 431] width 73 height 10
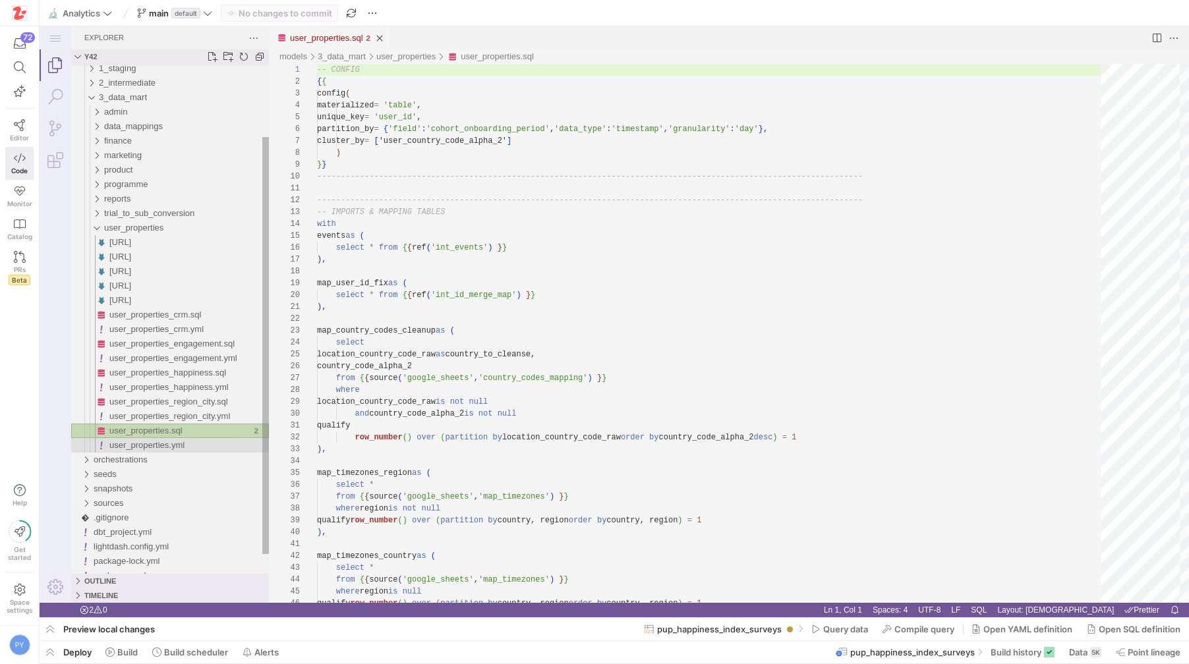
click at [148, 439] on div "user_properties.yml" at bounding box center [189, 445] width 160 height 15
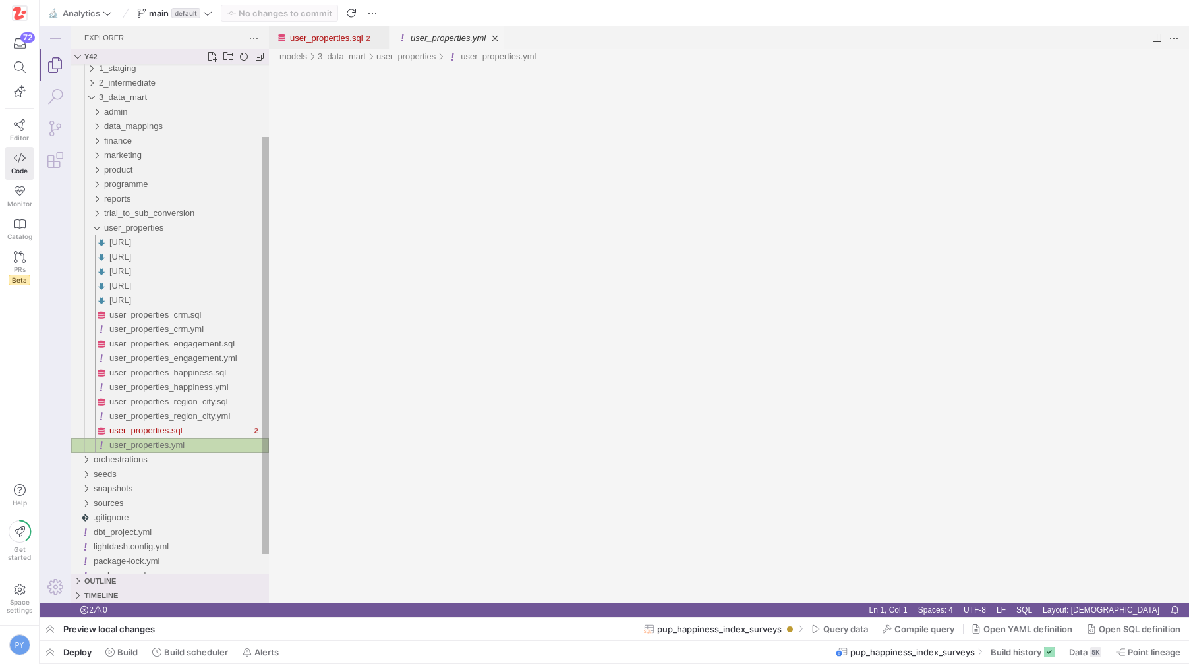
click at [148, 439] on div "user_properties.yml" at bounding box center [189, 445] width 160 height 15
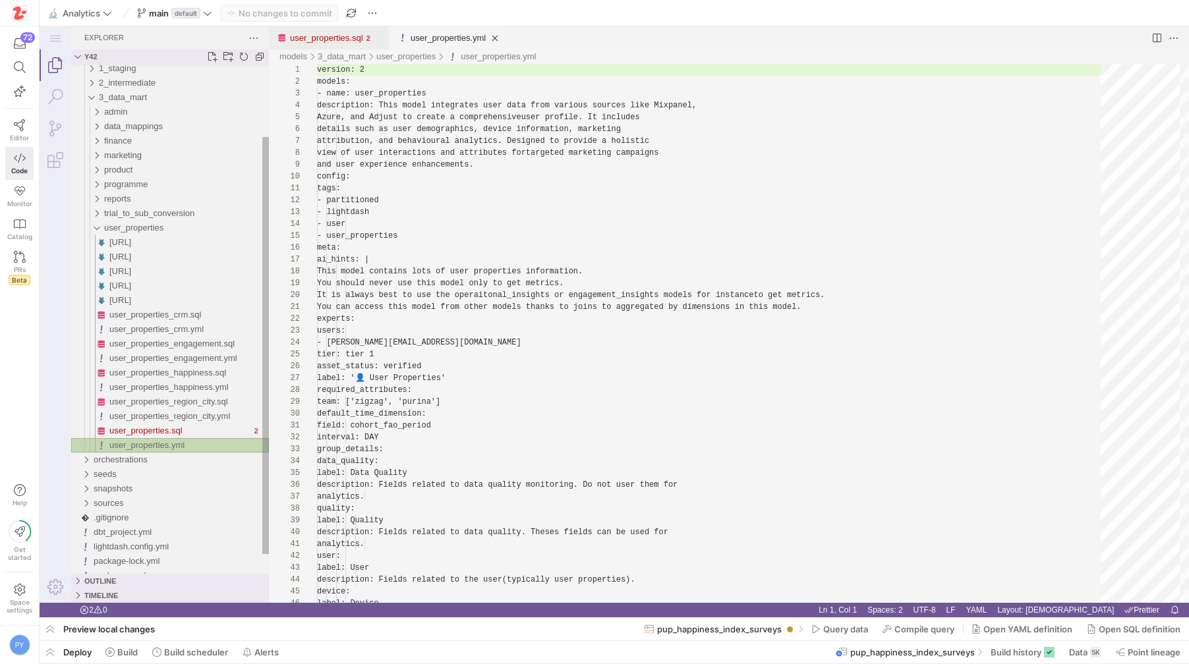
scroll to position [119, 0]
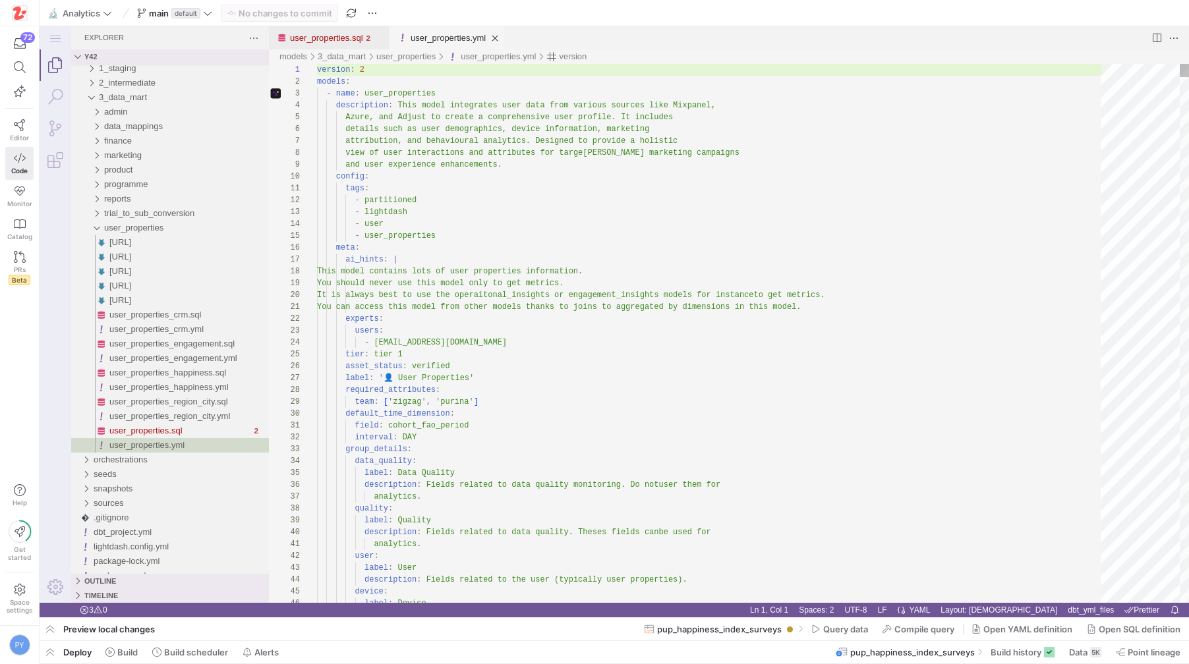
type textarea "You can access this model from other models thanks to joins to aggregated by di…"
